Goal: Information Seeking & Learning: Compare options

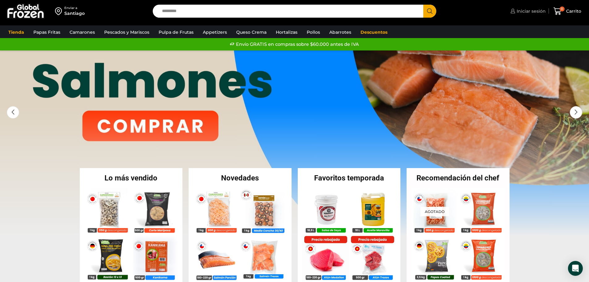
click at [534, 10] on span "Iniciar sesión" at bounding box center [530, 11] width 31 height 6
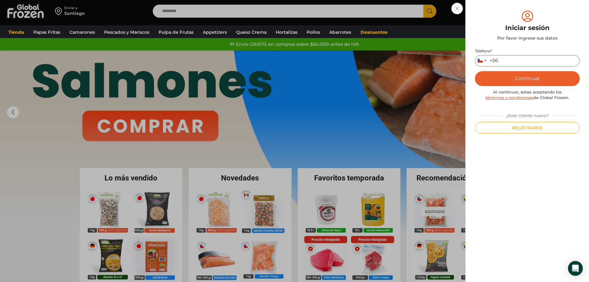
click at [520, 60] on input "Teléfono *" at bounding box center [527, 60] width 105 height 11
type input "*********"
click at [533, 76] on button "Continuar" at bounding box center [527, 78] width 105 height 15
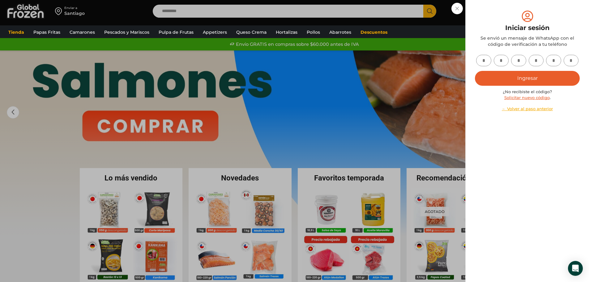
click at [483, 59] on input "text" at bounding box center [483, 60] width 15 height 11
type input "*"
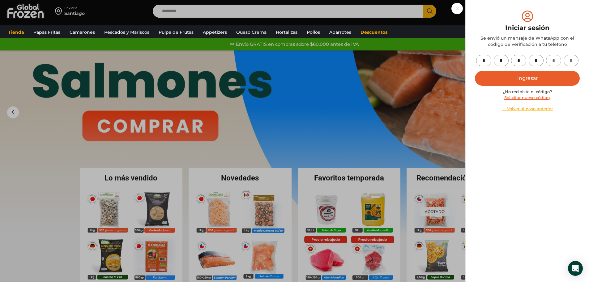
type input "*"
click at [542, 77] on button "Ingresar" at bounding box center [527, 78] width 105 height 15
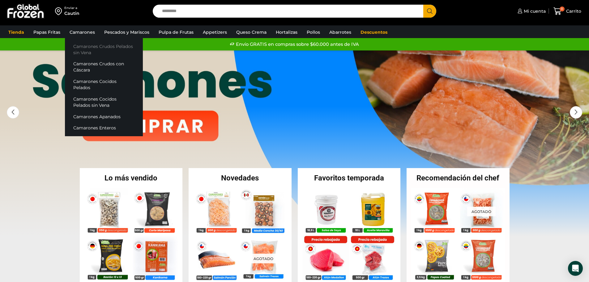
click at [85, 47] on link "Camarones Crudos Pelados sin Vena" at bounding box center [104, 50] width 78 height 18
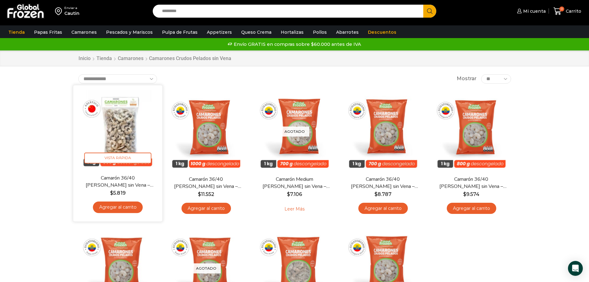
click at [120, 121] on img at bounding box center [118, 130] width 80 height 80
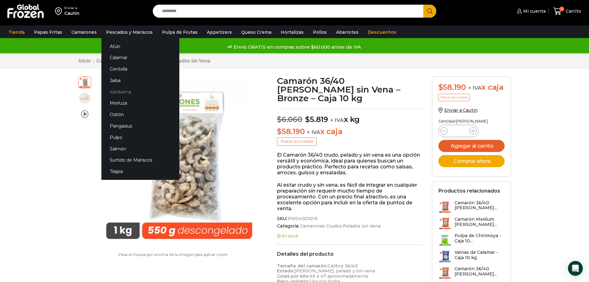
click at [119, 90] on link "Kanikama" at bounding box center [140, 91] width 78 height 11
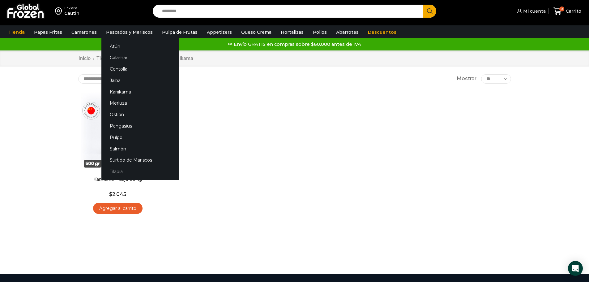
click at [112, 171] on link "Tilapia" at bounding box center [140, 171] width 78 height 11
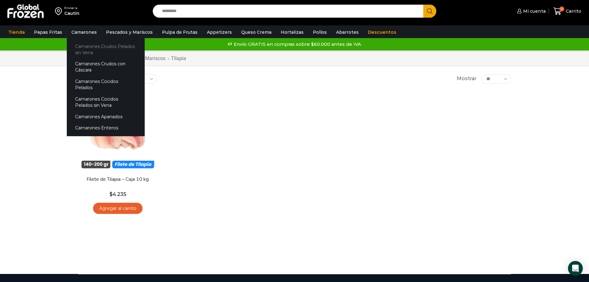
click at [79, 49] on link "Camarones Crudos Pelados sin Vena" at bounding box center [106, 50] width 78 height 18
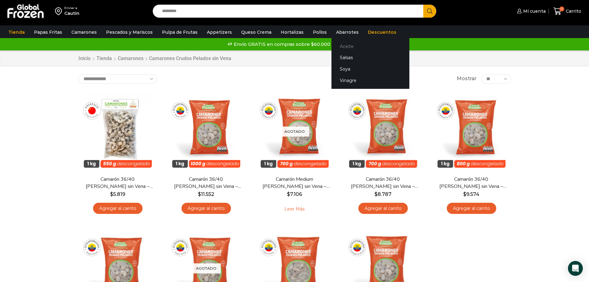
click at [340, 47] on link "Aceite" at bounding box center [371, 46] width 78 height 11
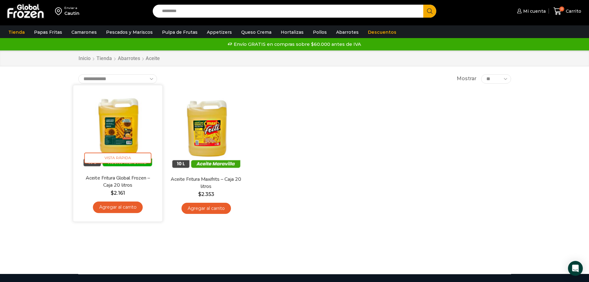
click at [121, 129] on img at bounding box center [118, 130] width 80 height 80
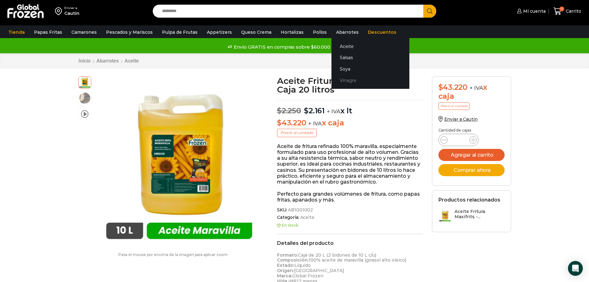
click at [339, 78] on link "Vinagre" at bounding box center [371, 80] width 78 height 11
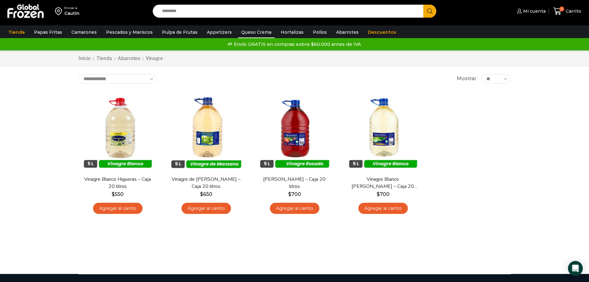
click at [251, 30] on link "Queso Crema" at bounding box center [256, 32] width 37 height 12
